Goal: Task Accomplishment & Management: Manage account settings

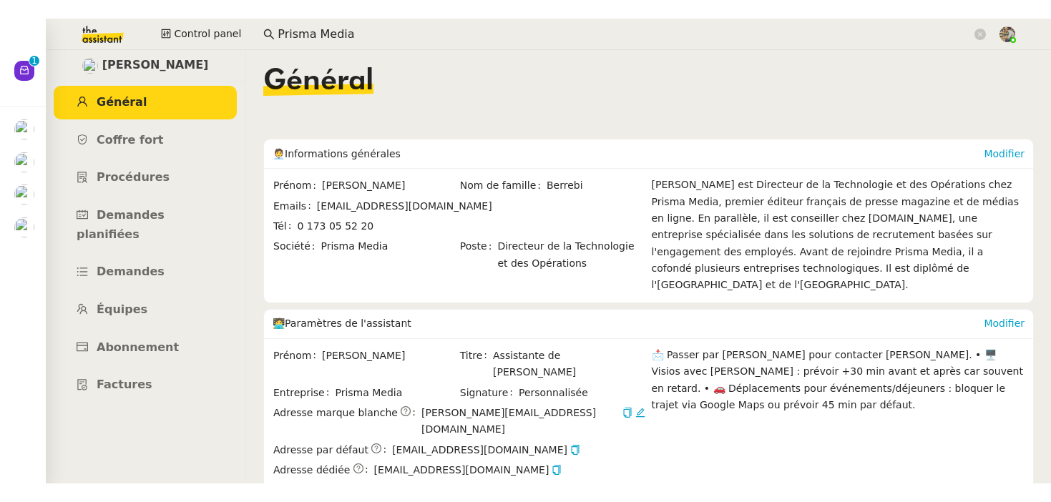
scroll to position [774, 0]
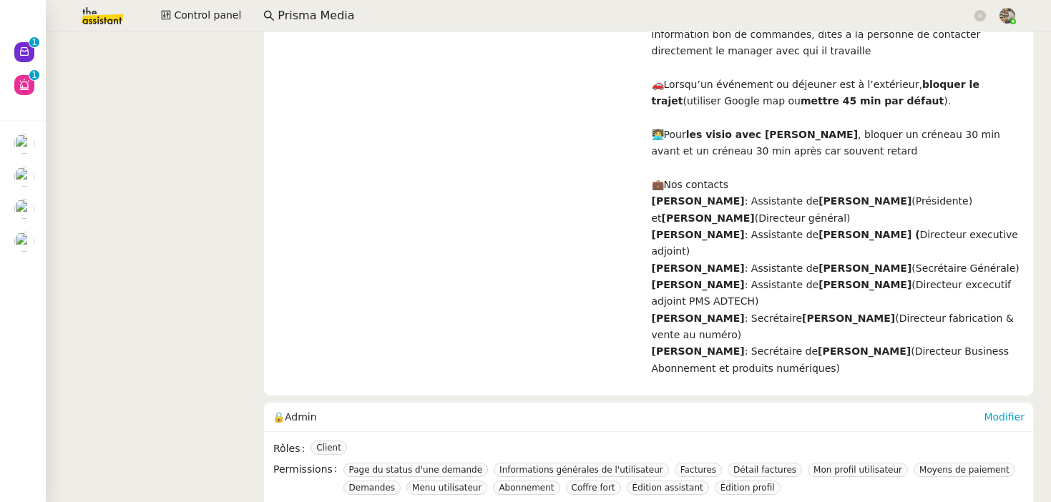
click at [292, 3] on app-search-bar "Prisma Media" at bounding box center [625, 15] width 739 height 31
click at [292, 12] on input "Prisma Media" at bounding box center [625, 15] width 694 height 19
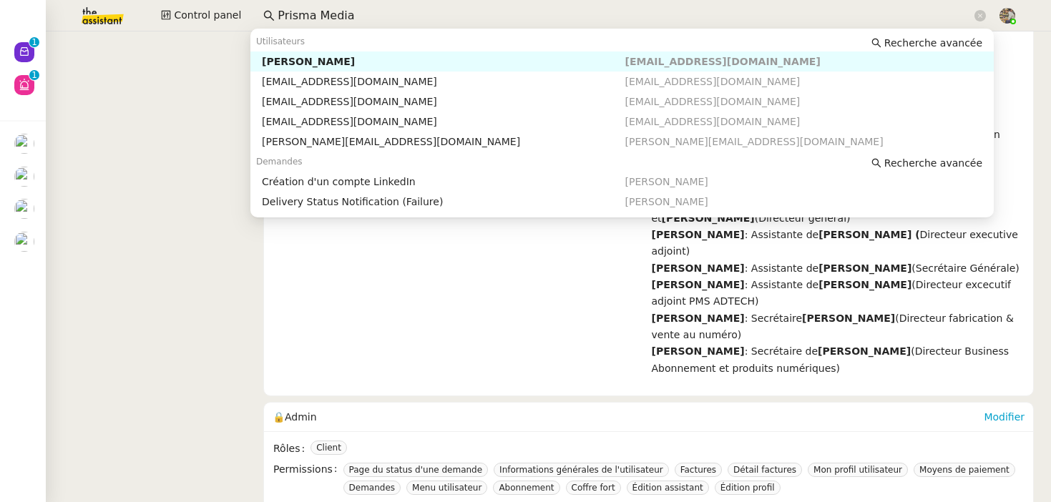
click at [292, 12] on input "Prisma Media" at bounding box center [625, 15] width 694 height 19
paste input "[PERSON_NAME]"
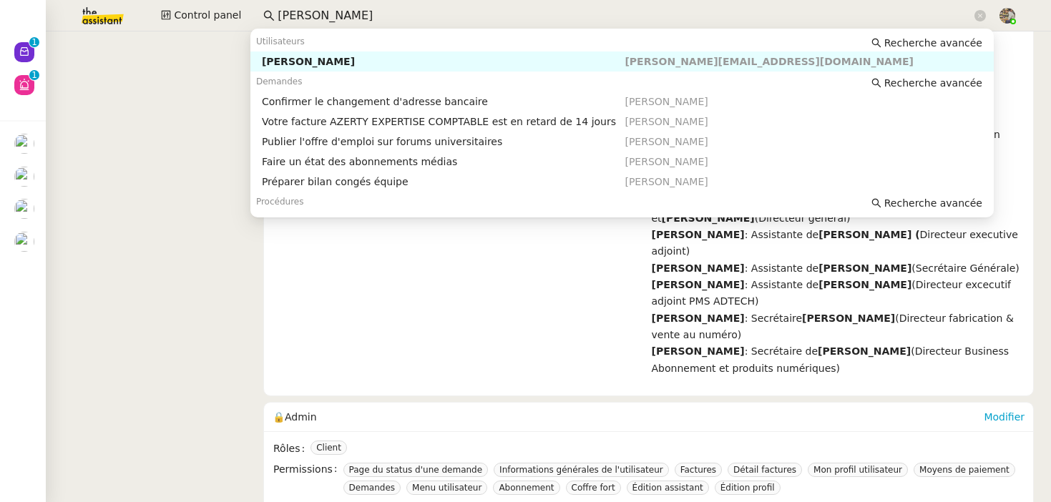
click at [308, 59] on div "[PERSON_NAME]" at bounding box center [444, 61] width 364 height 13
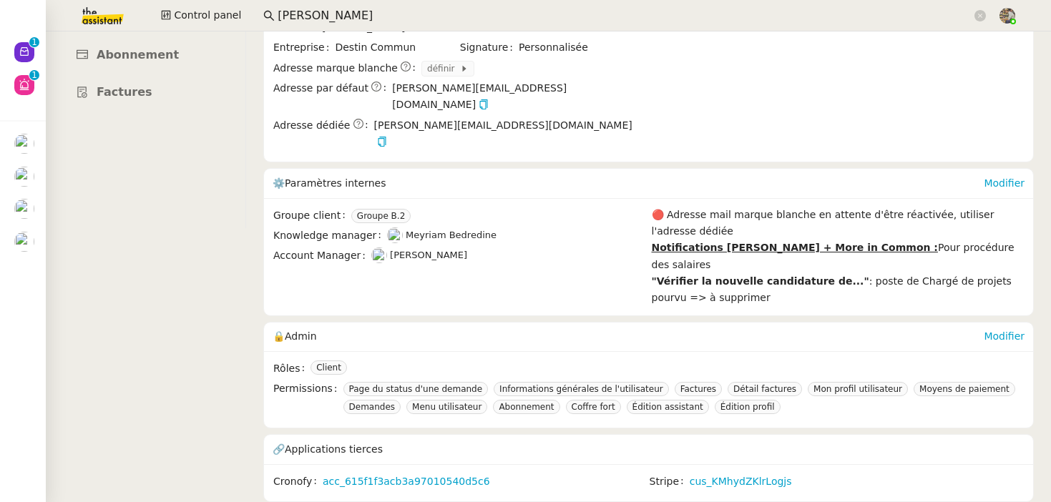
scroll to position [224, 0]
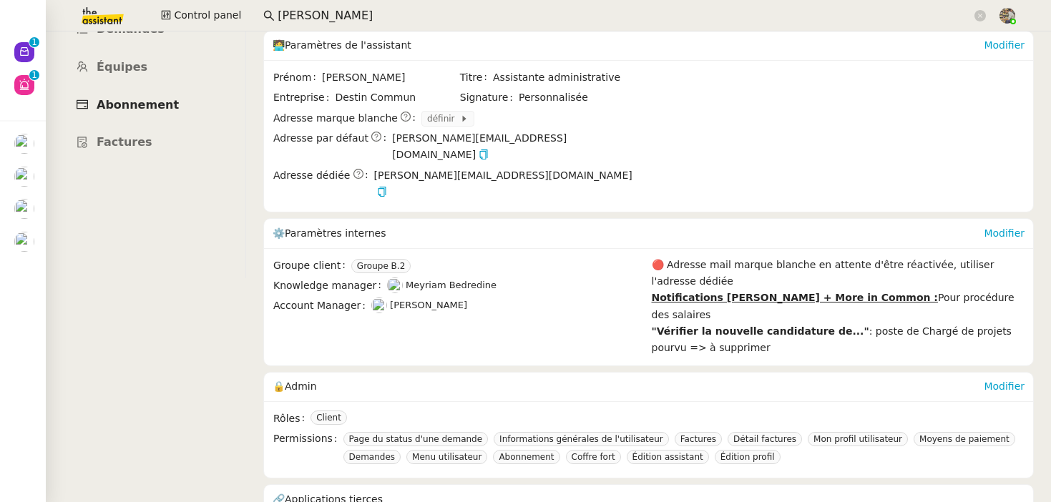
click at [138, 98] on span "Abonnement" at bounding box center [138, 105] width 82 height 14
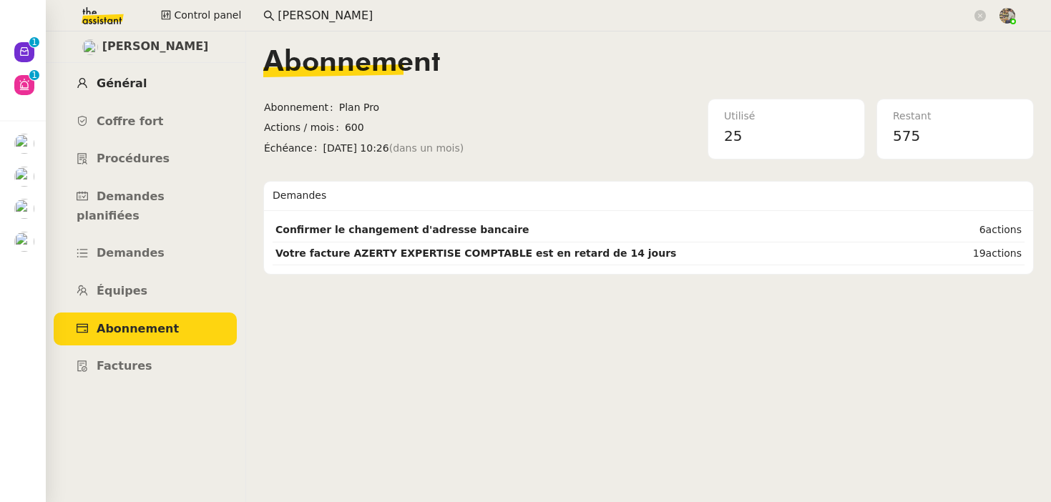
click at [117, 86] on span "Général" at bounding box center [122, 84] width 50 height 14
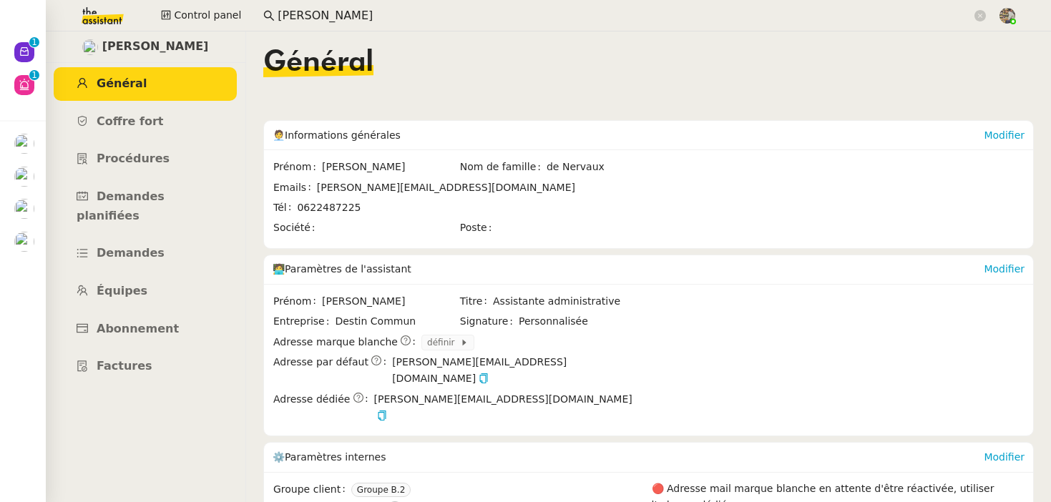
scroll to position [224, 0]
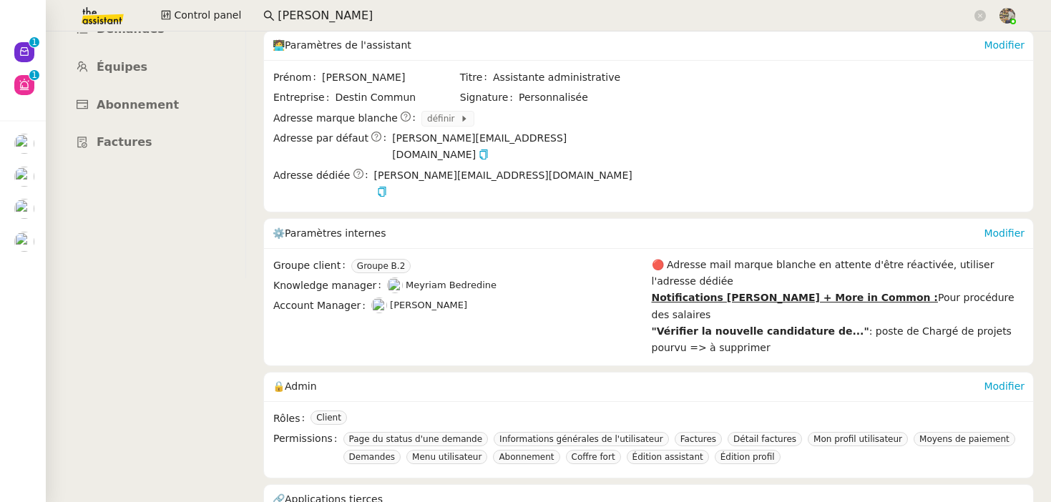
click at [347, 14] on input "[PERSON_NAME]" at bounding box center [625, 15] width 694 height 19
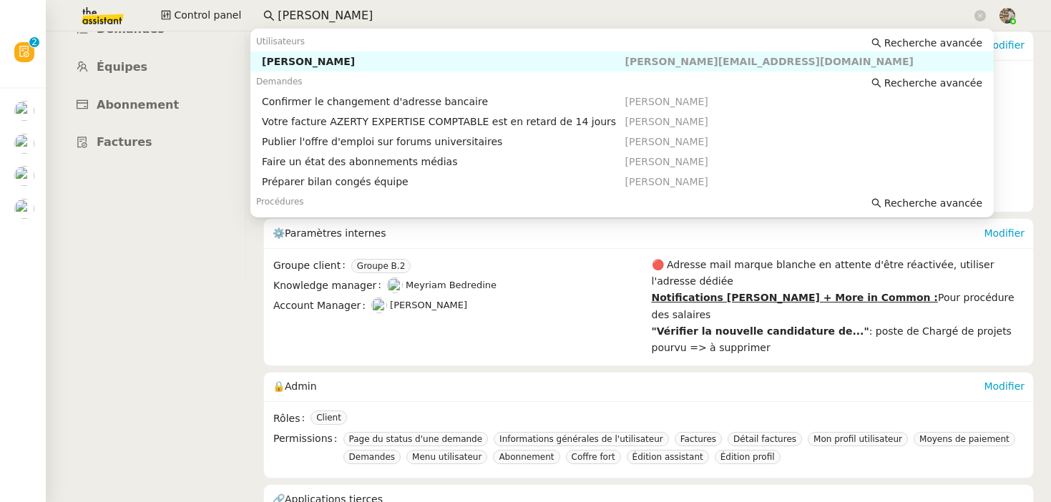
click at [347, 14] on input "[PERSON_NAME]" at bounding box center [625, 15] width 694 height 19
paste input "Details [PHONE_NUMBER]"
type input "Details [PHONE_NUMBER]"
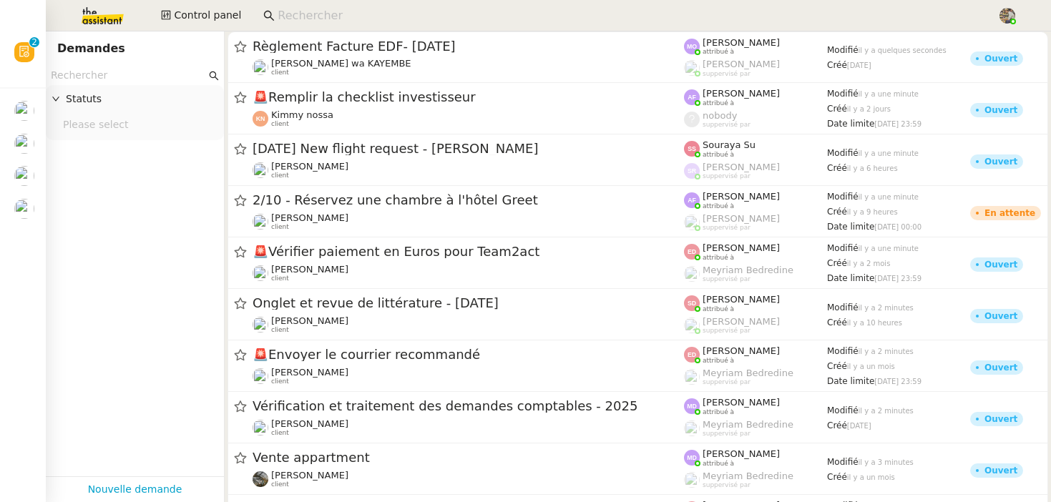
click at [319, 16] on input at bounding box center [631, 15] width 706 height 19
paste input "Kimmy nossa"
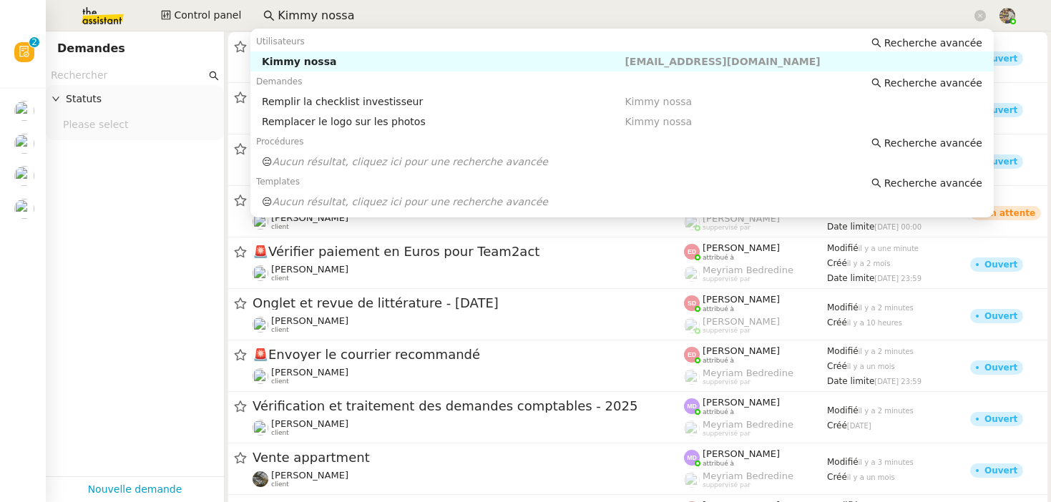
click at [316, 62] on div "Kimmy nossa" at bounding box center [444, 61] width 364 height 13
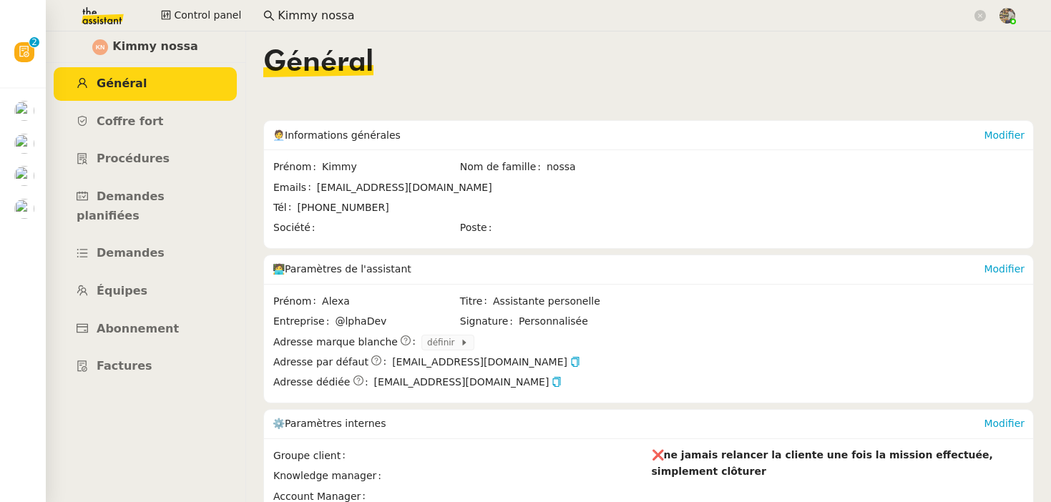
click at [134, 329] on ul "Général Coffre fort Procédures Demandes planifiées Demandes Équipes Abonnement …" at bounding box center [145, 225] width 200 height 316
click at [150, 322] on span "Abonnement" at bounding box center [138, 329] width 82 height 14
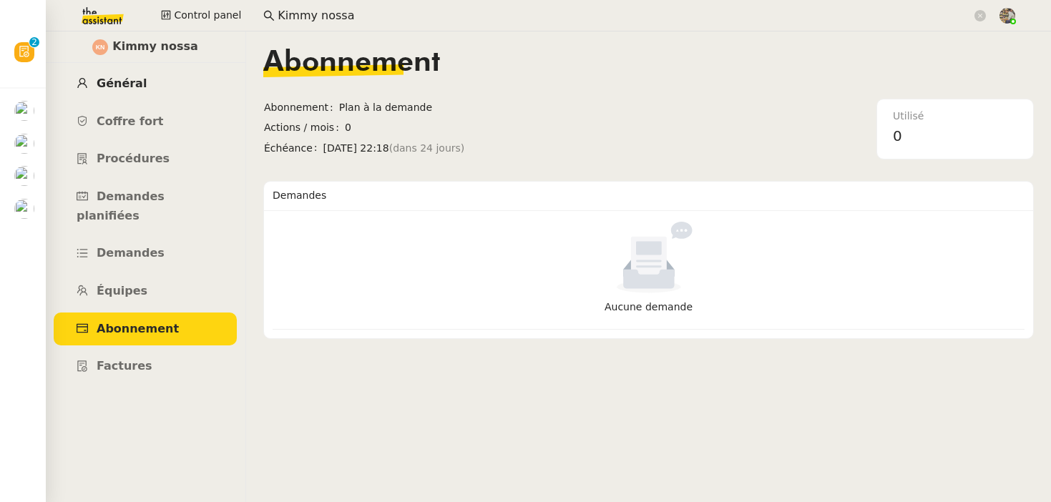
click at [123, 85] on span "Général" at bounding box center [122, 84] width 50 height 14
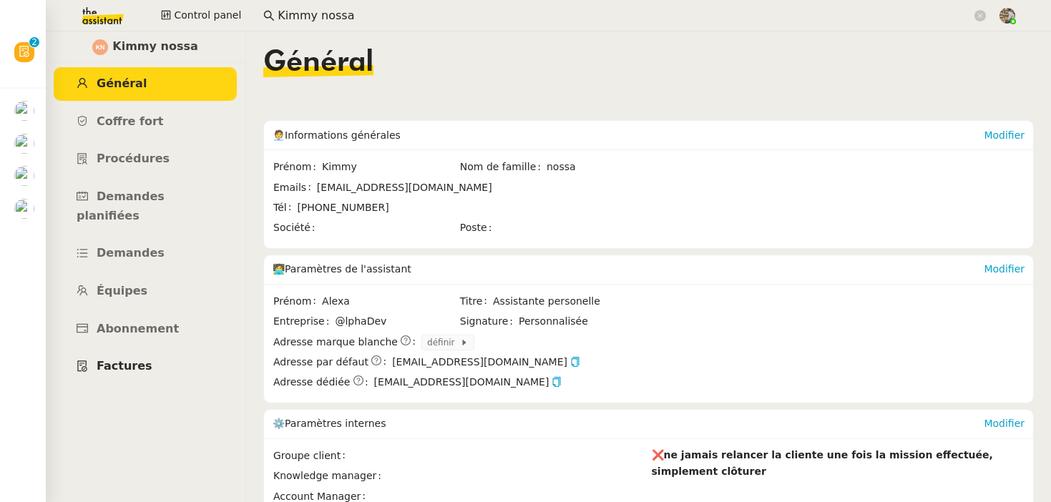
click at [131, 359] on span "Factures" at bounding box center [125, 366] width 56 height 14
click at [139, 322] on span "Abonnement" at bounding box center [138, 329] width 82 height 14
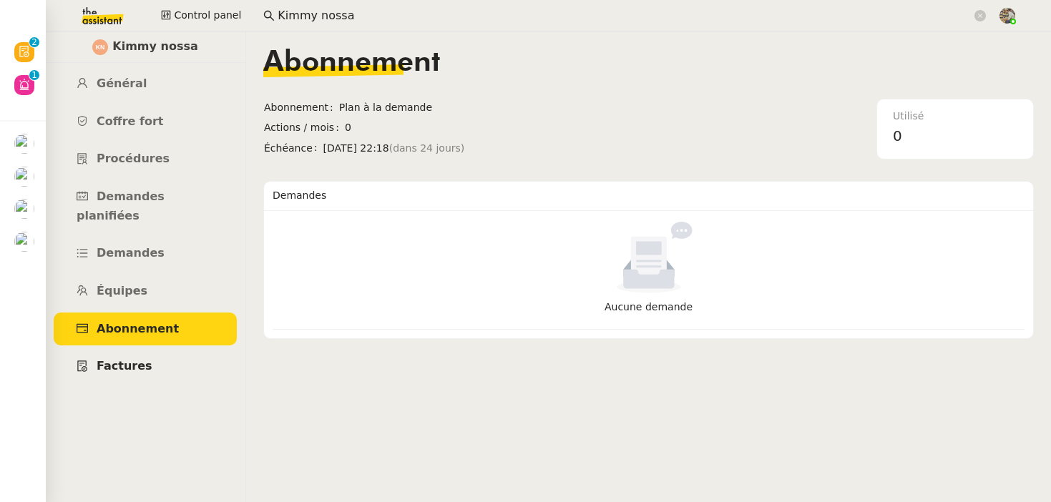
click at [124, 350] on link "Factures" at bounding box center [145, 367] width 183 height 34
click at [331, 21] on input "Kimmy nossa" at bounding box center [625, 15] width 694 height 19
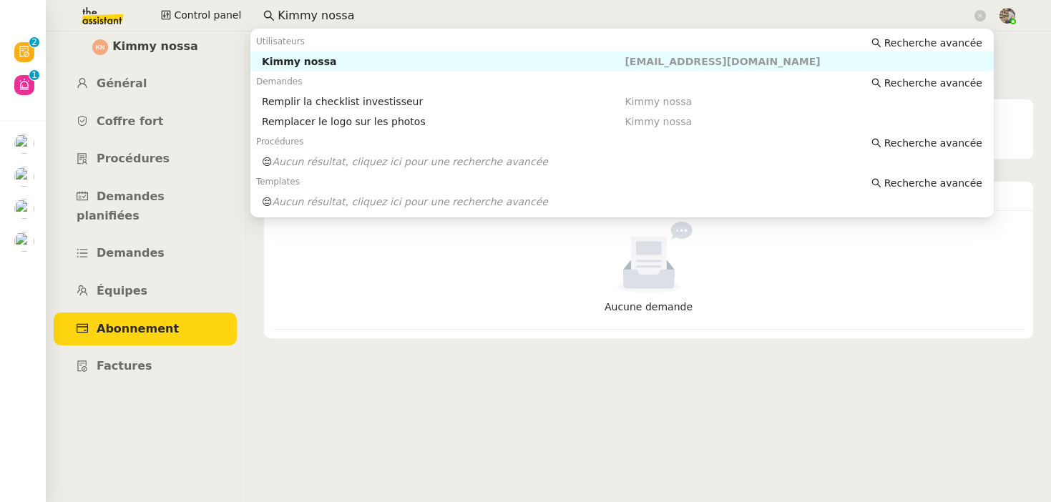
click at [331, 21] on input "Kimmy nossa" at bounding box center [625, 15] width 694 height 19
paste input "+32 476 37 89 63"
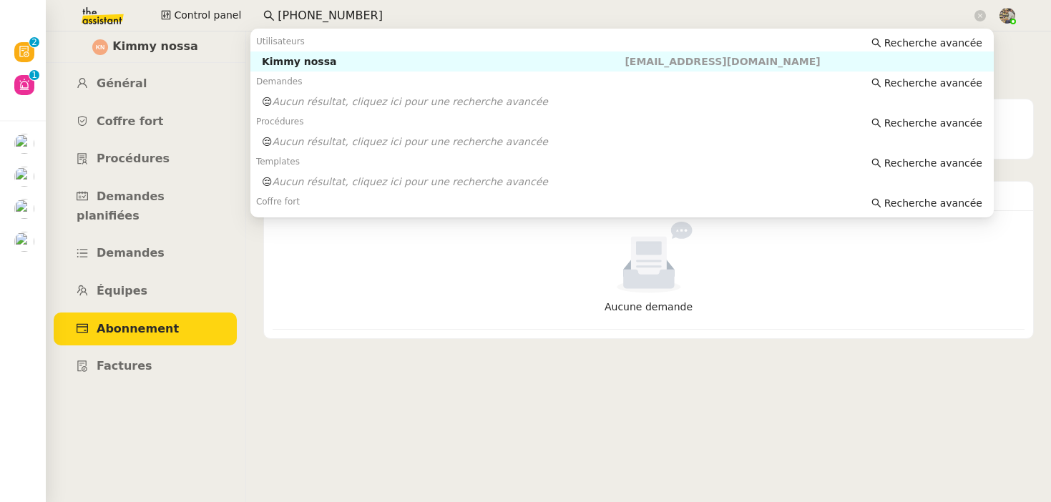
type input "Kimmy nossa"
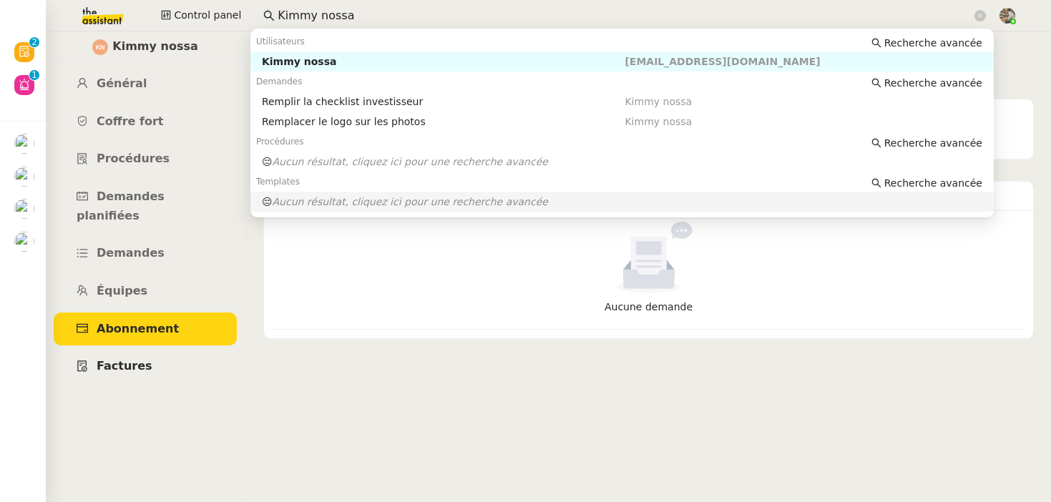
click at [138, 350] on link "Factures" at bounding box center [145, 367] width 183 height 34
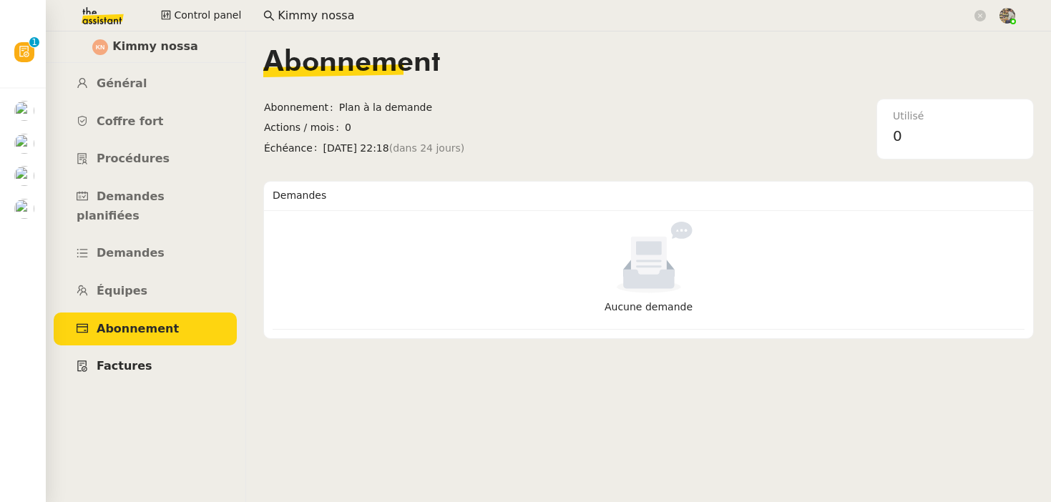
click at [144, 350] on link "Factures" at bounding box center [145, 367] width 183 height 34
